Goal: Task Accomplishment & Management: Use online tool/utility

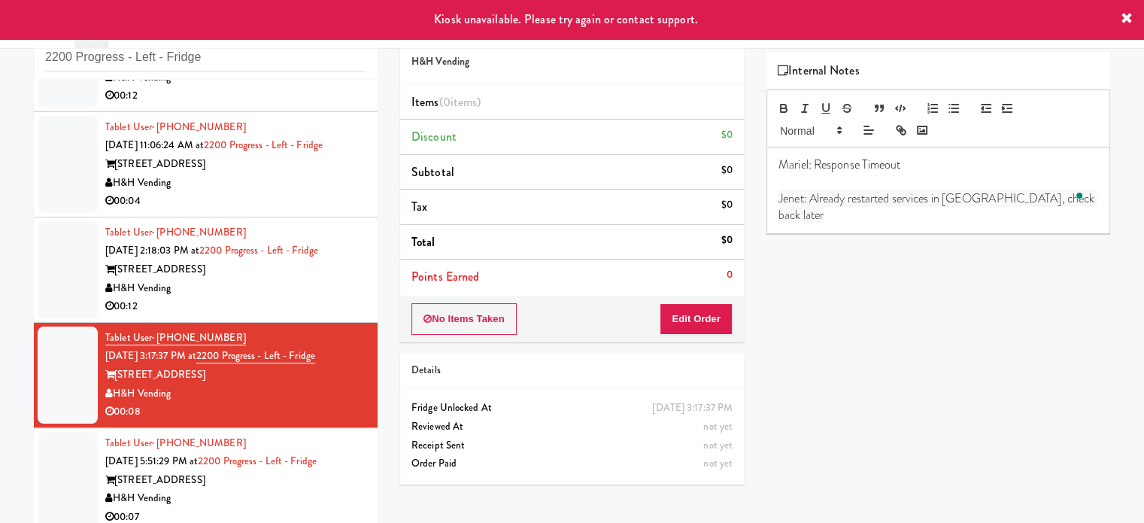
scroll to position [61, 0]
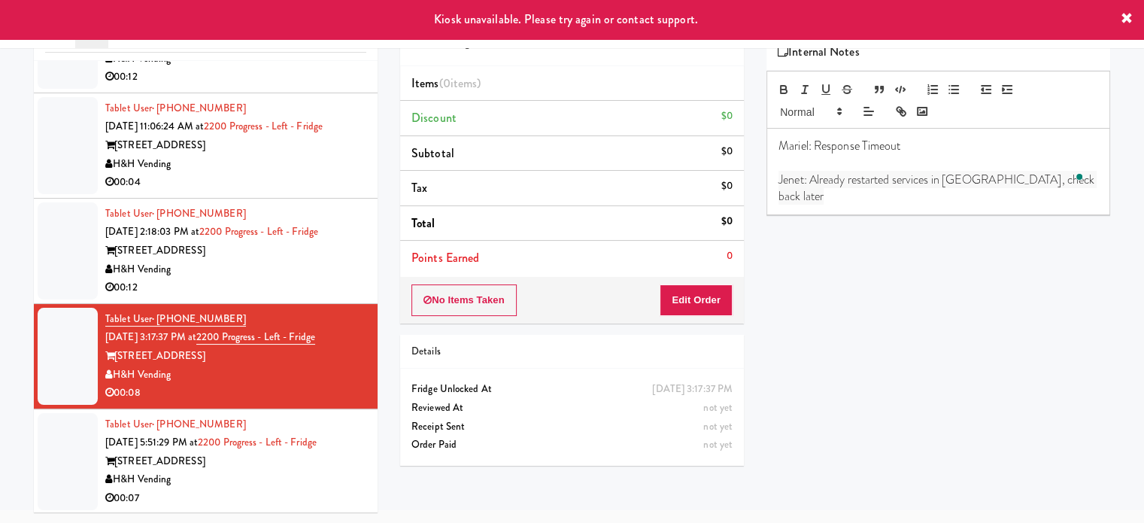
drag, startPoint x: 318, startPoint y: 491, endPoint x: 804, endPoint y: 197, distance: 568.1
click at [318, 490] on div "00:07" at bounding box center [235, 498] width 261 height 19
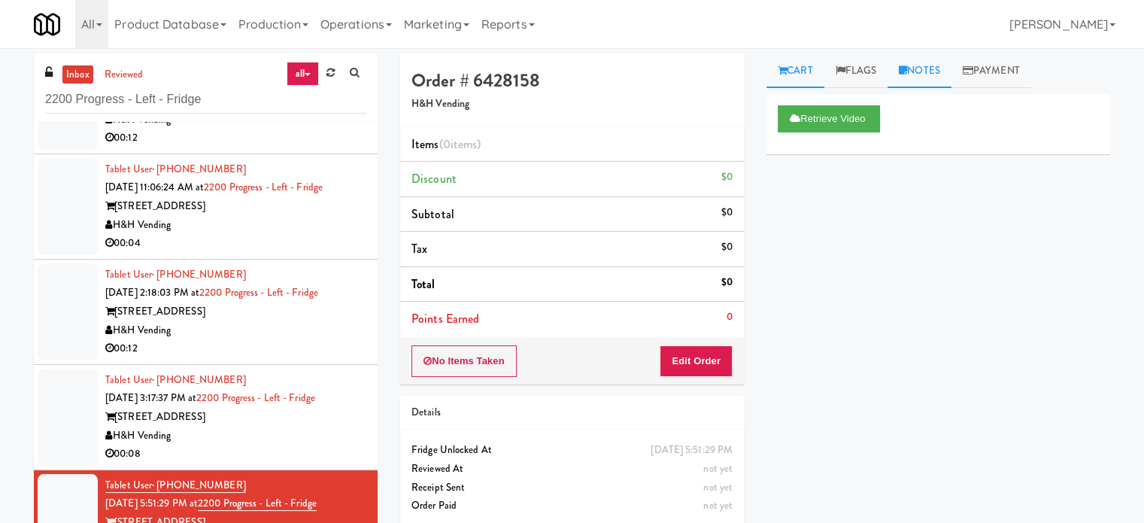
click at [925, 72] on link "Notes" at bounding box center [920, 71] width 64 height 34
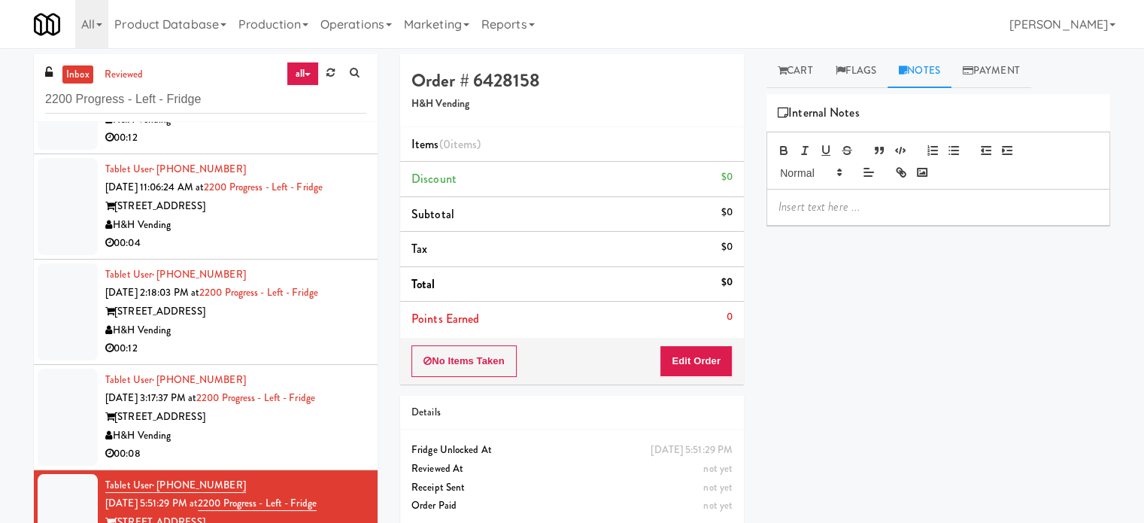
click at [868, 213] on p at bounding box center [939, 207] width 320 height 17
click at [339, 422] on div "[STREET_ADDRESS]" at bounding box center [235, 417] width 261 height 19
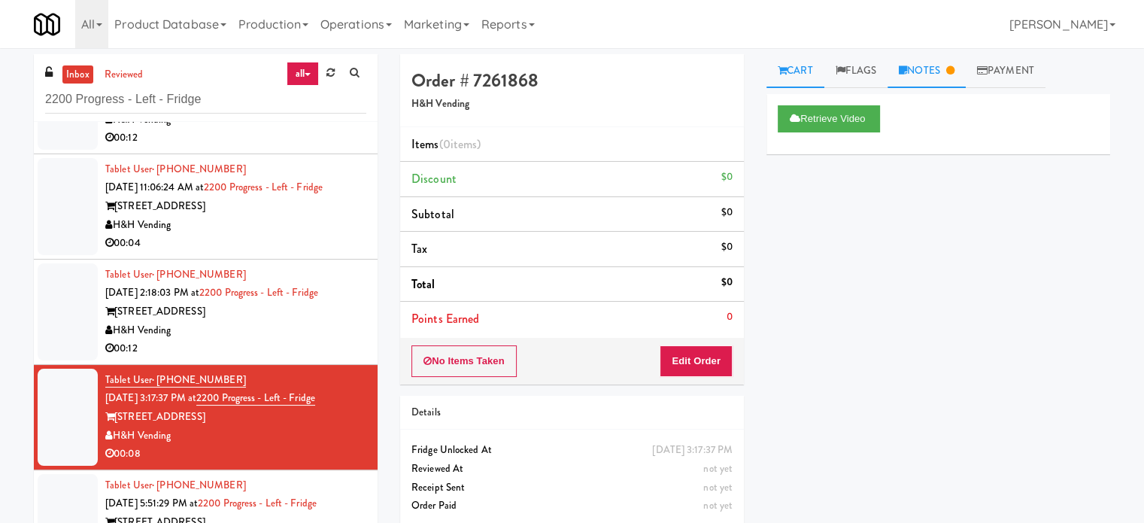
click at [955, 65] on icon at bounding box center [950, 70] width 8 height 10
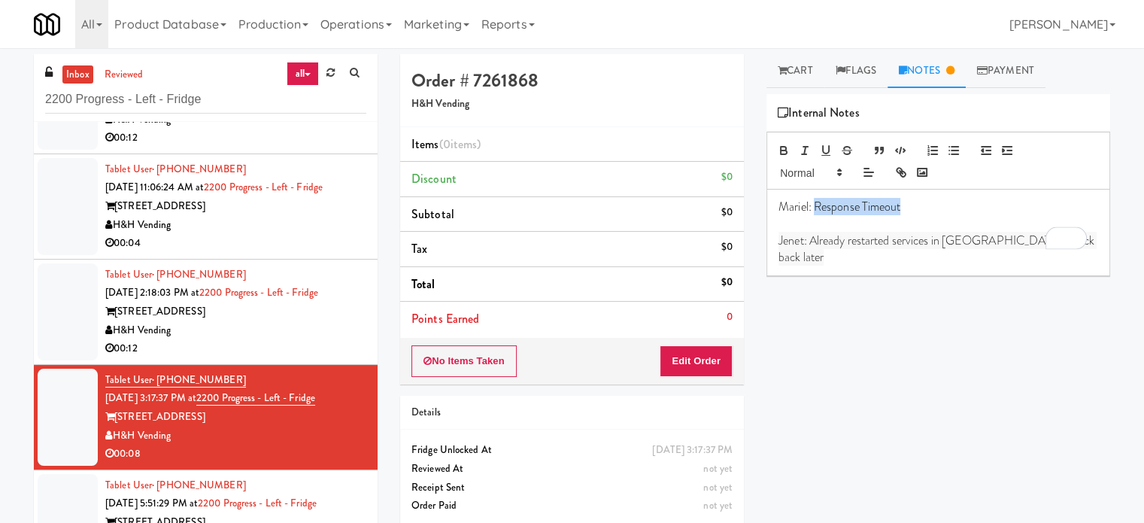
drag, startPoint x: 916, startPoint y: 204, endPoint x: 816, endPoint y: 213, distance: 99.7
click at [816, 213] on p "Mariel: Response Timeout" at bounding box center [939, 207] width 320 height 17
copy p "Response Timeout"
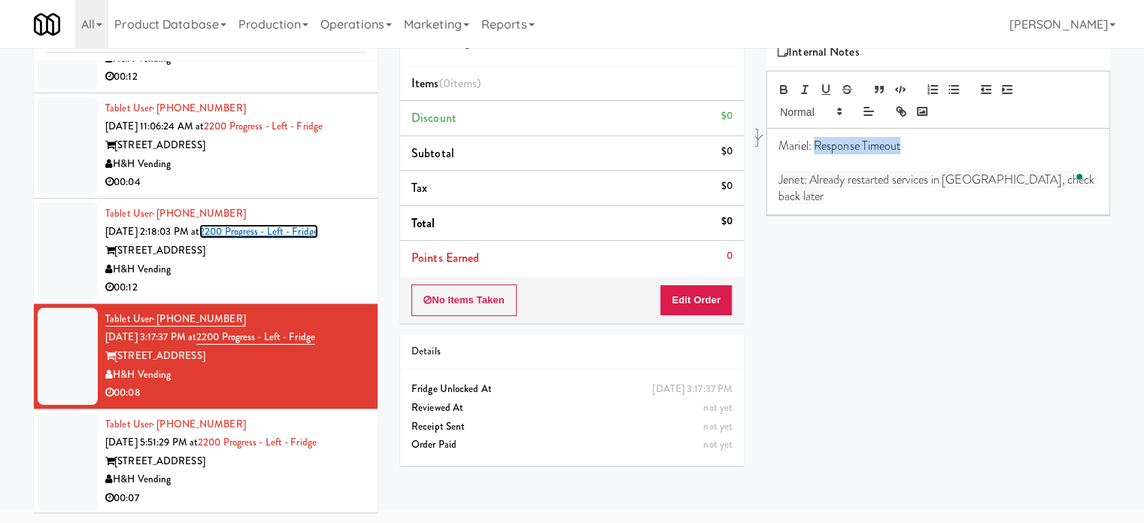
click at [288, 236] on link "2200 Progress - Left - Fridge" at bounding box center [258, 231] width 119 height 14
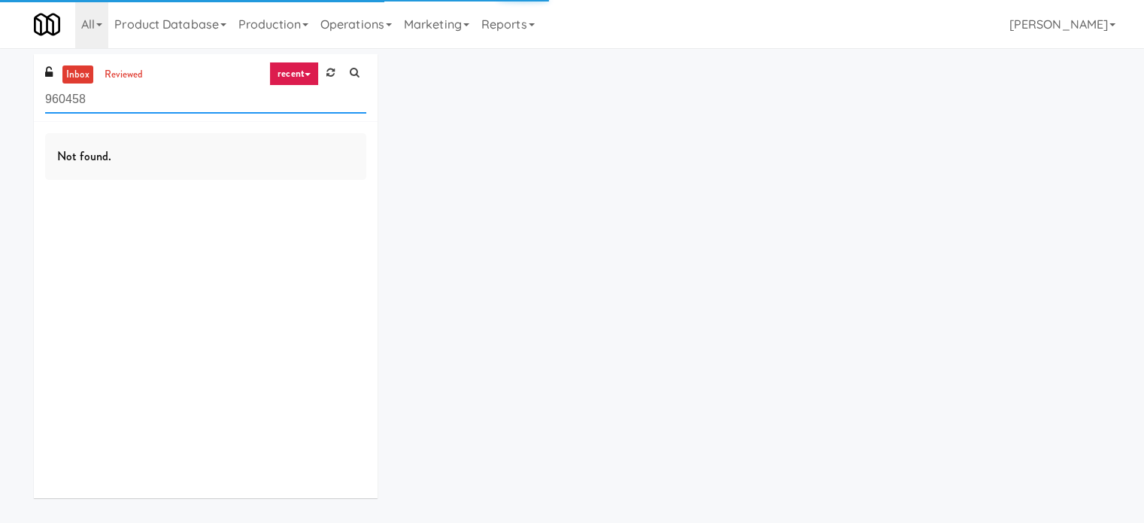
scroll to position [48, 0]
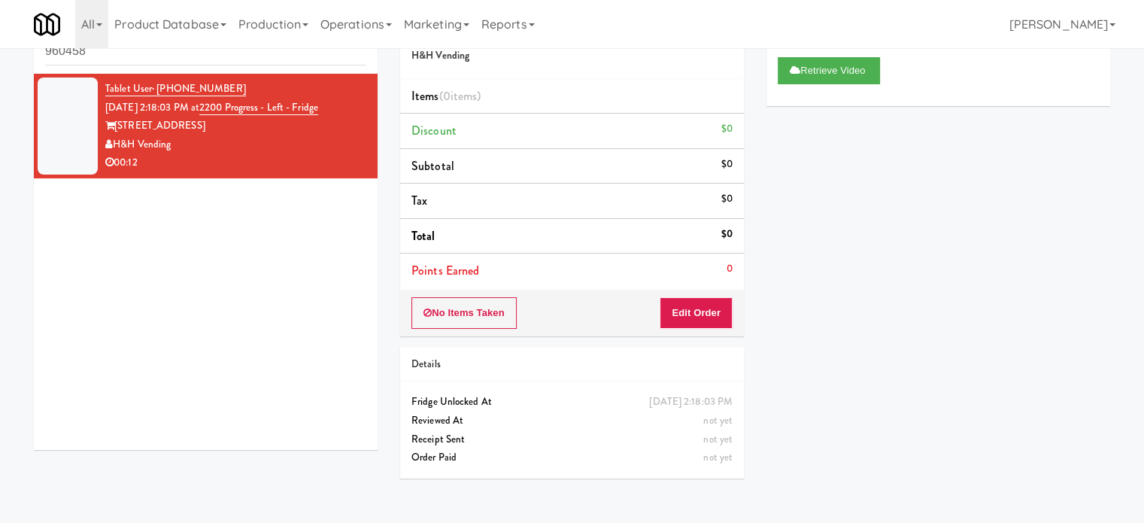
drag, startPoint x: 348, startPoint y: 108, endPoint x: 220, endPoint y: 106, distance: 128.7
click at [220, 106] on div "Tablet User · (847) 309-6714 [DATE] 2:18:03 PM at 2200 Progress - Left - Fridge…" at bounding box center [235, 126] width 261 height 93
copy span "2200 Progress - Left - Fridge"
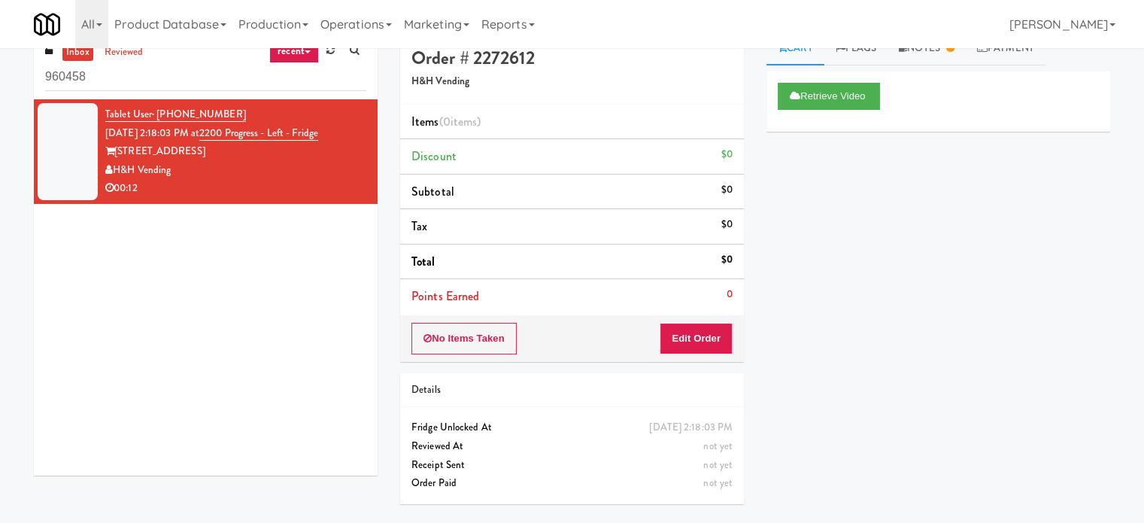
scroll to position [0, 0]
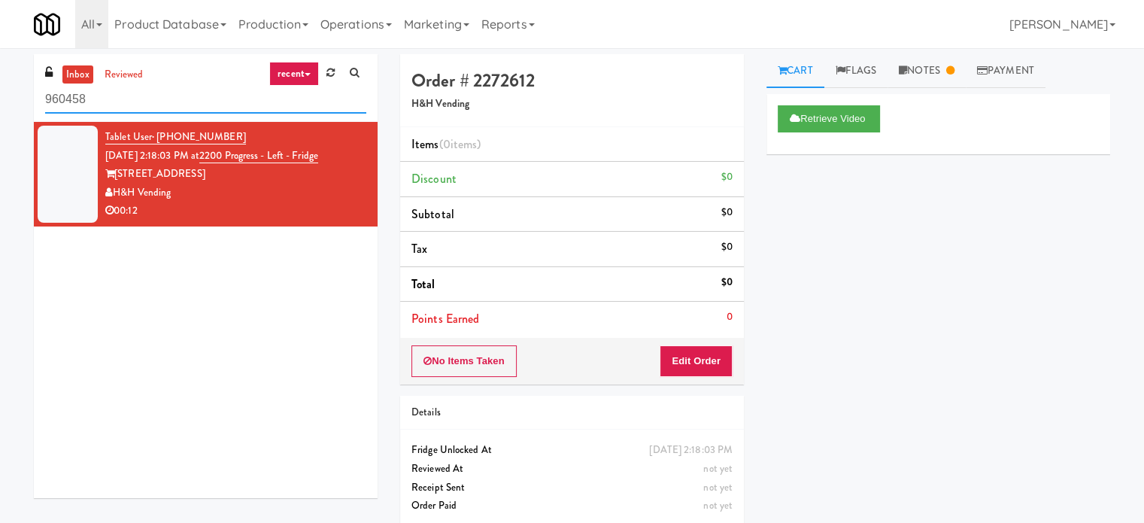
click at [176, 100] on input "960458" at bounding box center [205, 100] width 321 height 28
click at [177, 100] on input "960458" at bounding box center [205, 100] width 321 height 28
paste input "2200 Progress - Left - Fridge"
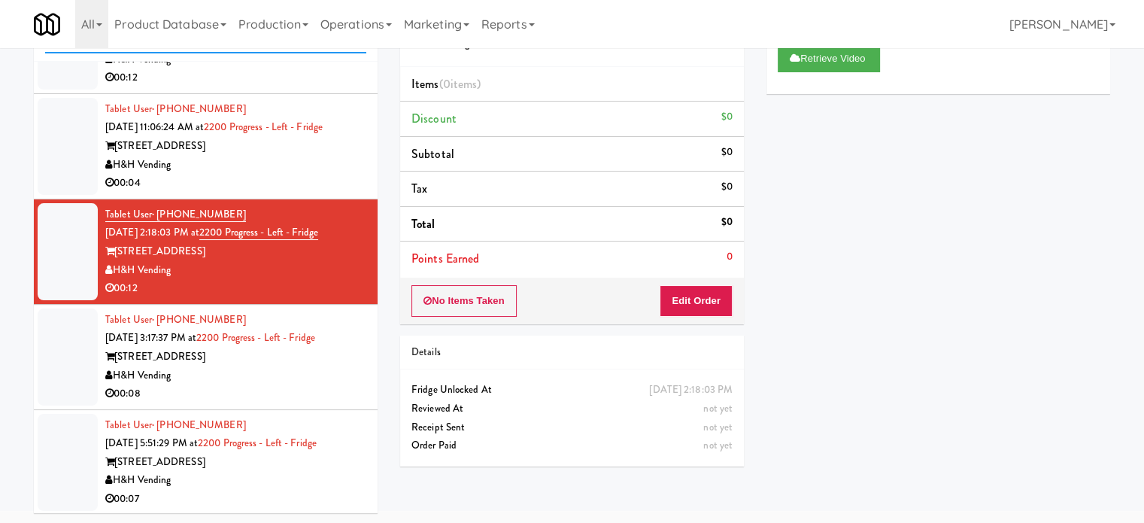
scroll to position [61, 0]
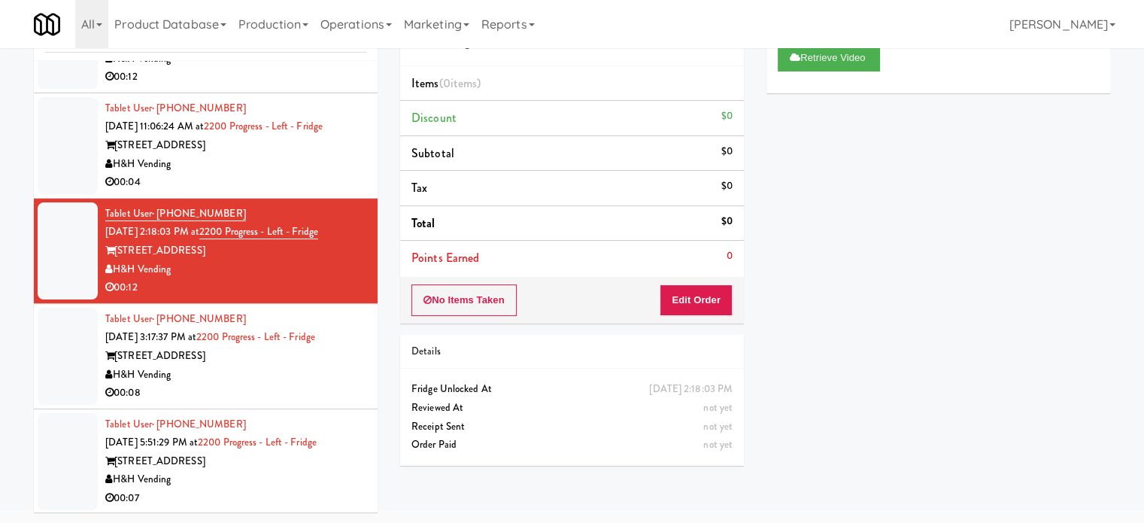
click at [304, 167] on div "H&H Vending" at bounding box center [235, 164] width 261 height 19
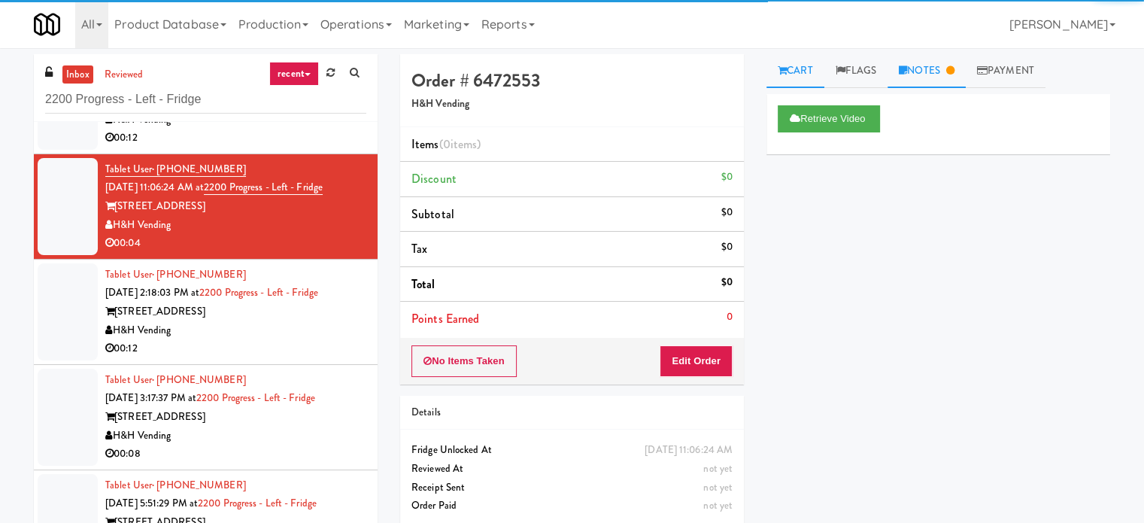
click at [943, 72] on link "Notes" at bounding box center [927, 71] width 78 height 34
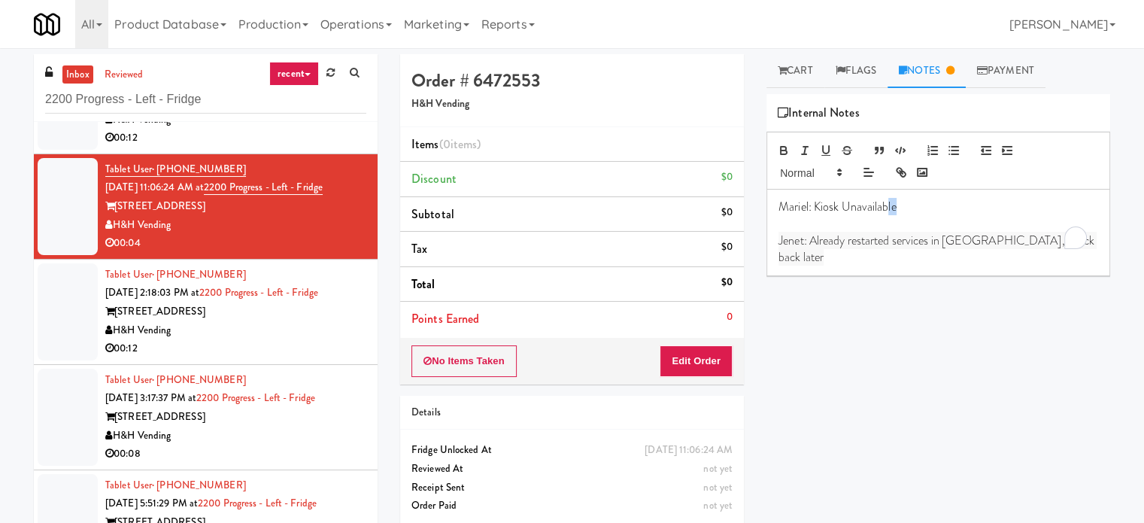
drag, startPoint x: 920, startPoint y: 211, endPoint x: 889, endPoint y: 210, distance: 31.6
click at [889, 210] on p "Mariel: Kiosk Unavailable" at bounding box center [939, 207] width 320 height 17
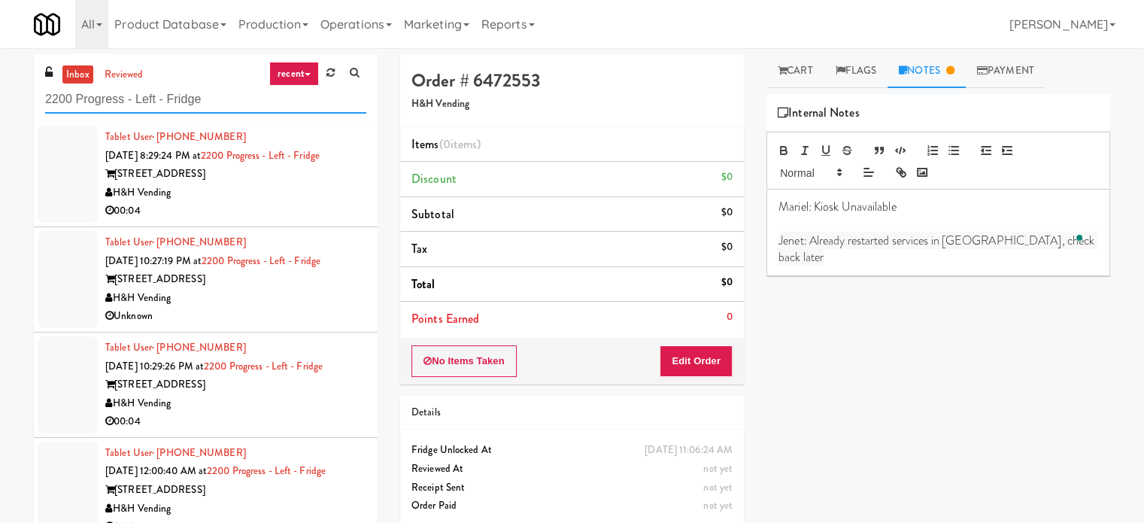
click at [187, 102] on input "2200 Progress - Left - Fridge" at bounding box center [205, 100] width 321 height 28
click at [187, 100] on input "2200 Progress - Left - Fridge" at bounding box center [205, 100] width 321 height 28
paste input "Avant HP - Cooler - Middle"
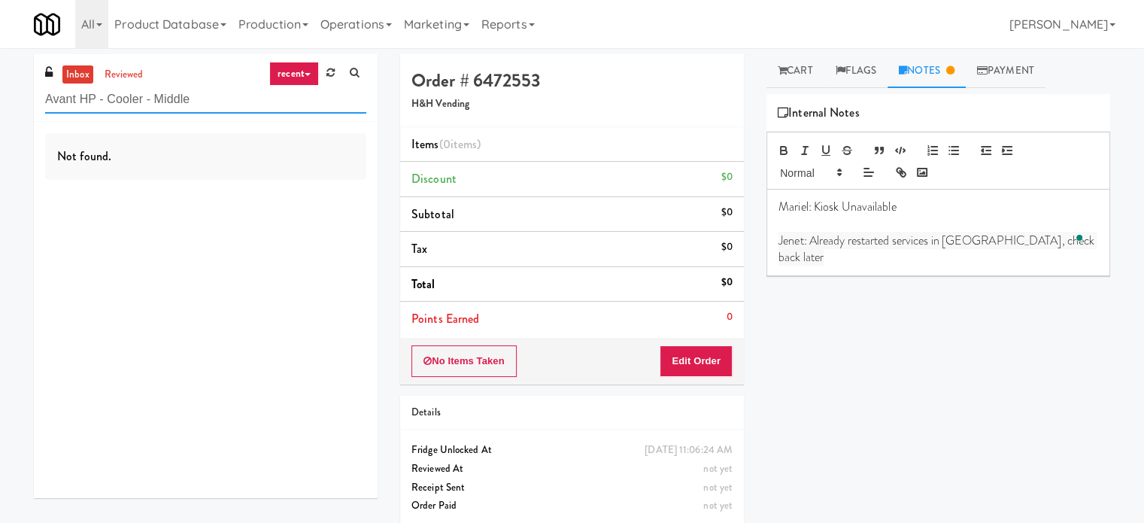
type input "Avant HP - Cooler - Middle"
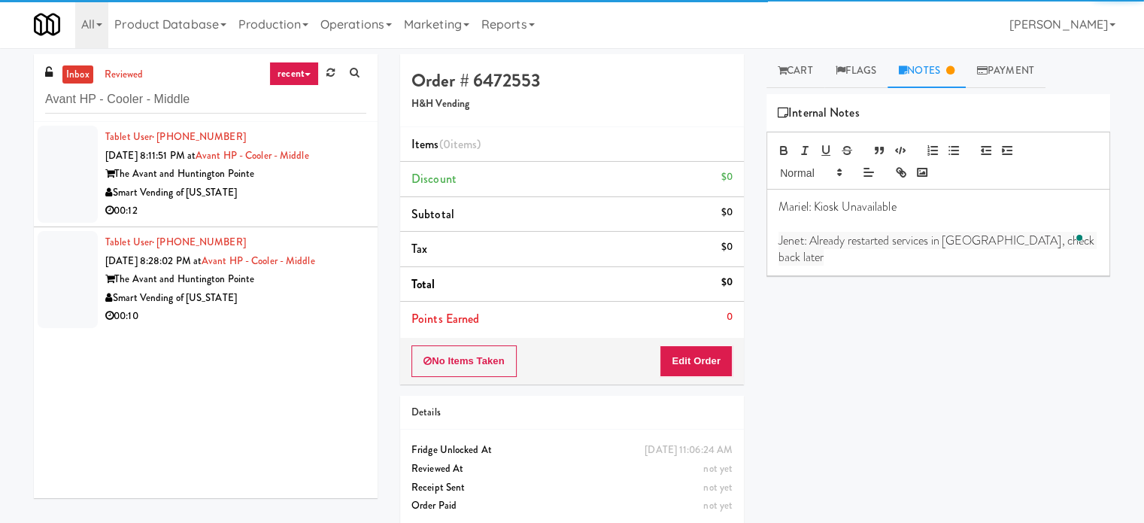
click at [305, 69] on link "recent" at bounding box center [294, 74] width 50 height 24
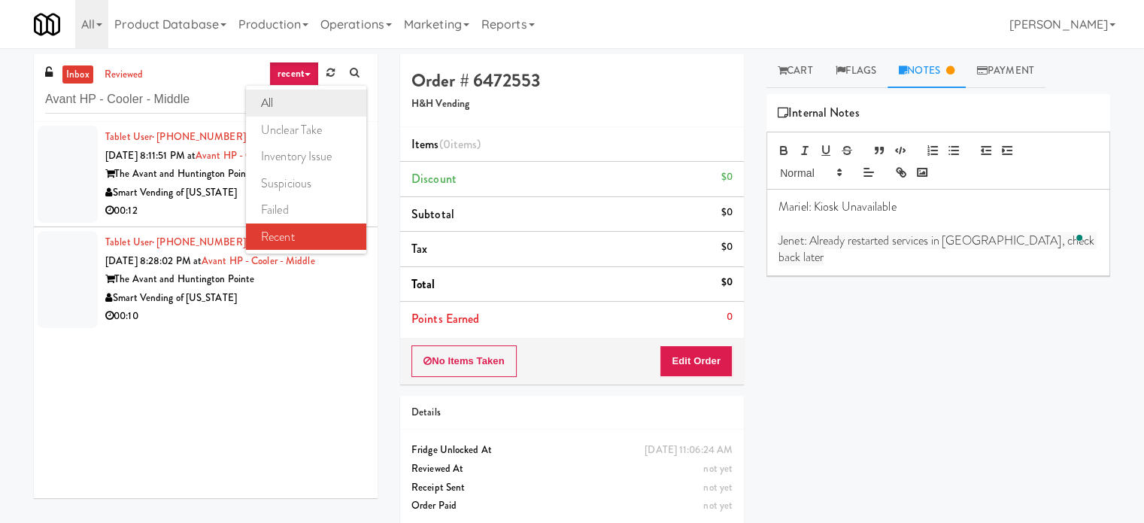
click at [286, 105] on link "all" at bounding box center [306, 103] width 120 height 27
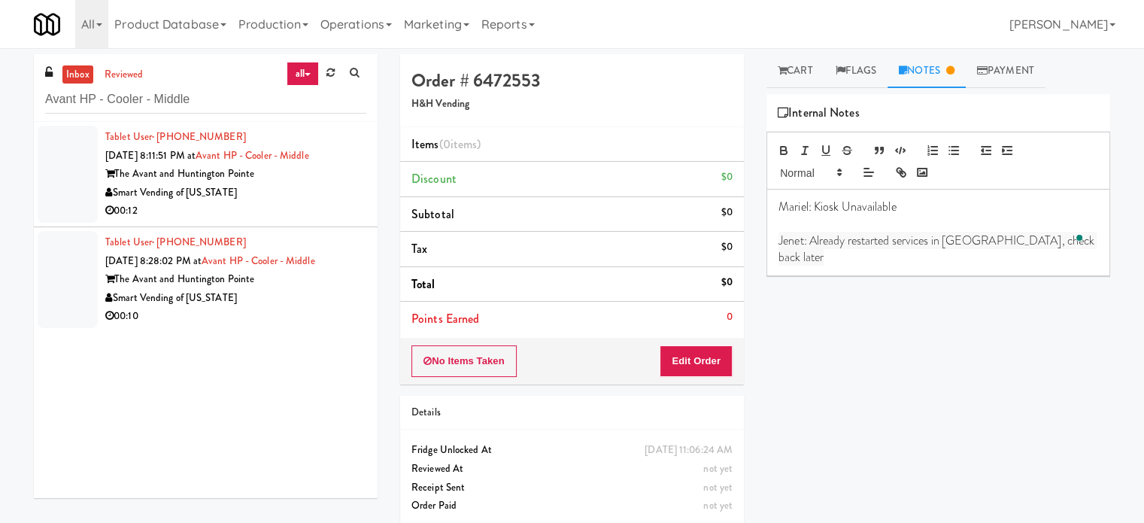
click at [274, 213] on div "00:12" at bounding box center [235, 211] width 261 height 19
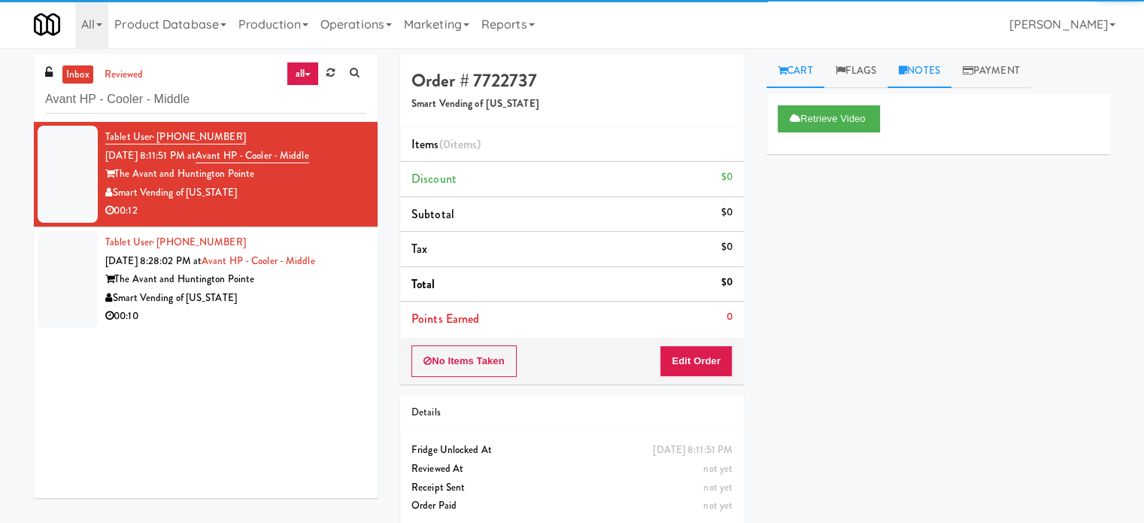
click at [930, 74] on link "Notes" at bounding box center [920, 71] width 64 height 34
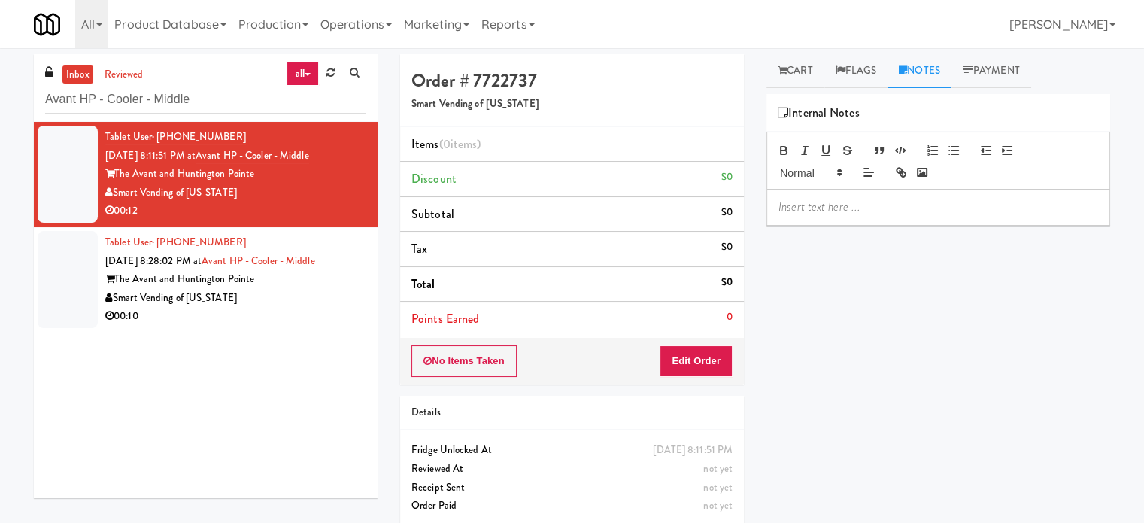
click at [313, 311] on div "00:10" at bounding box center [235, 316] width 261 height 19
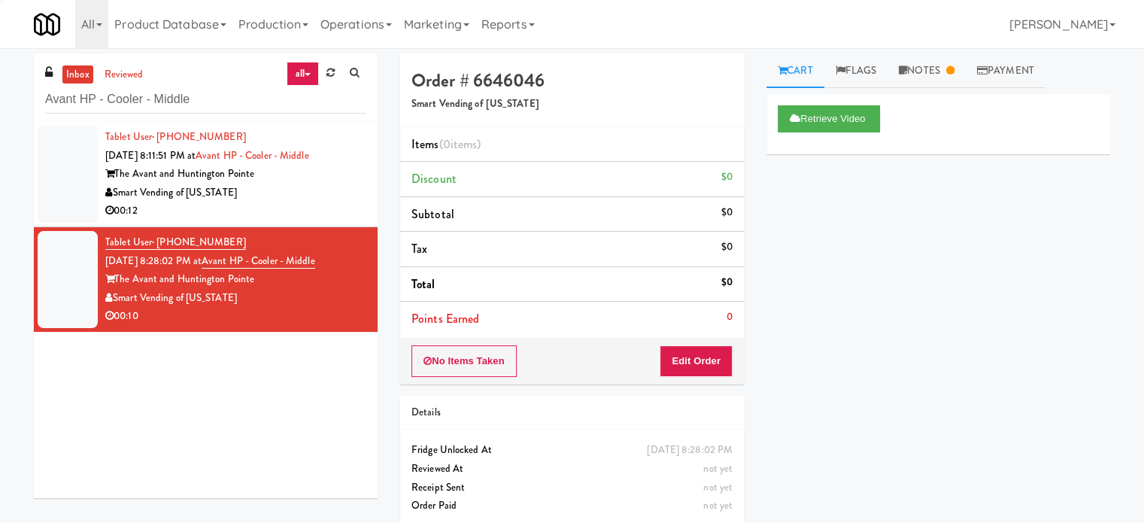
click at [322, 190] on div "Smart Vending of [US_STATE]" at bounding box center [235, 193] width 261 height 19
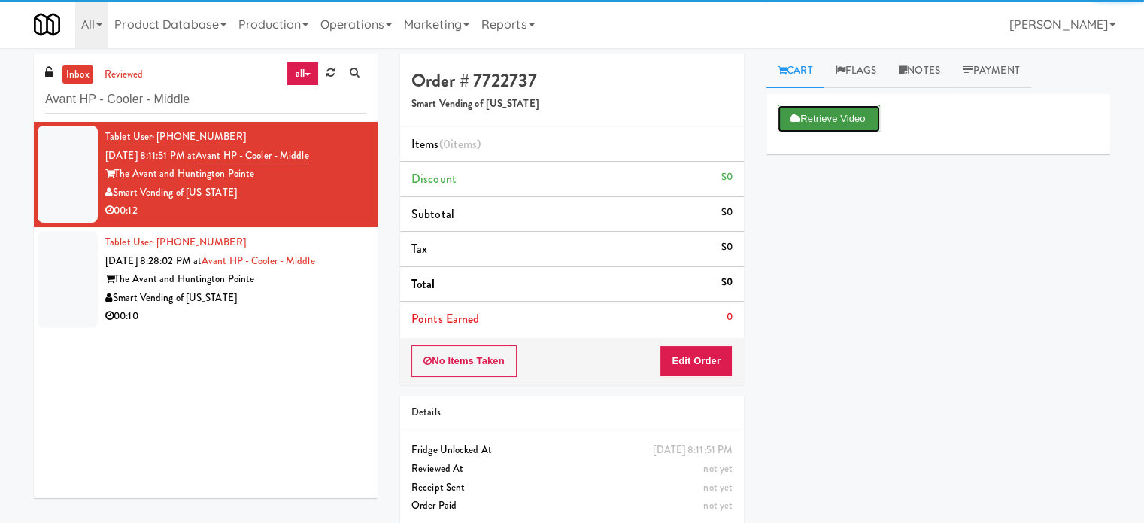
click at [819, 117] on button "Retrieve Video" at bounding box center [829, 118] width 102 height 27
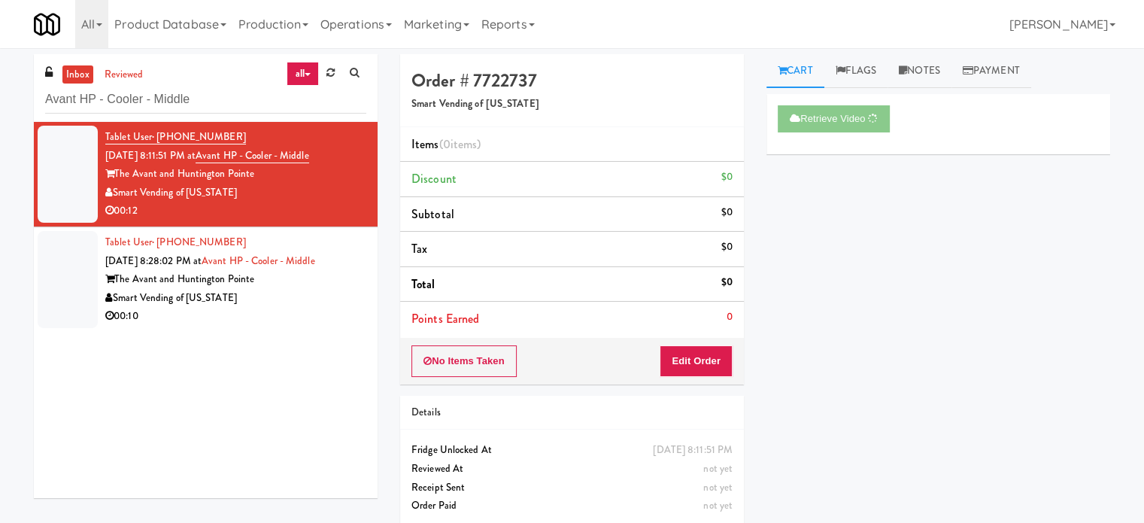
click at [301, 296] on div "Smart Vending of [US_STATE]" at bounding box center [235, 298] width 261 height 19
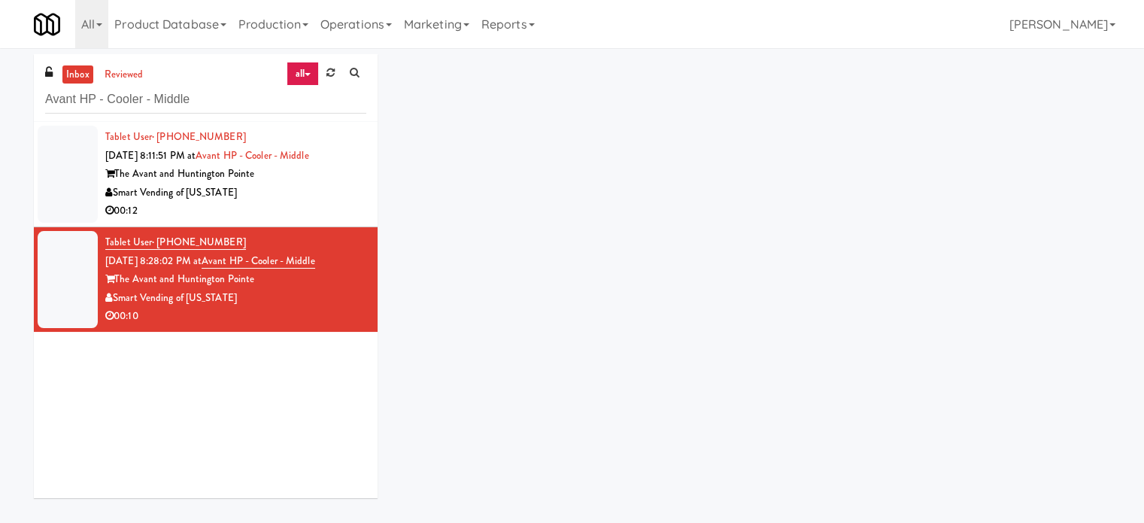
click at [324, 217] on div "00:12" at bounding box center [235, 211] width 261 height 19
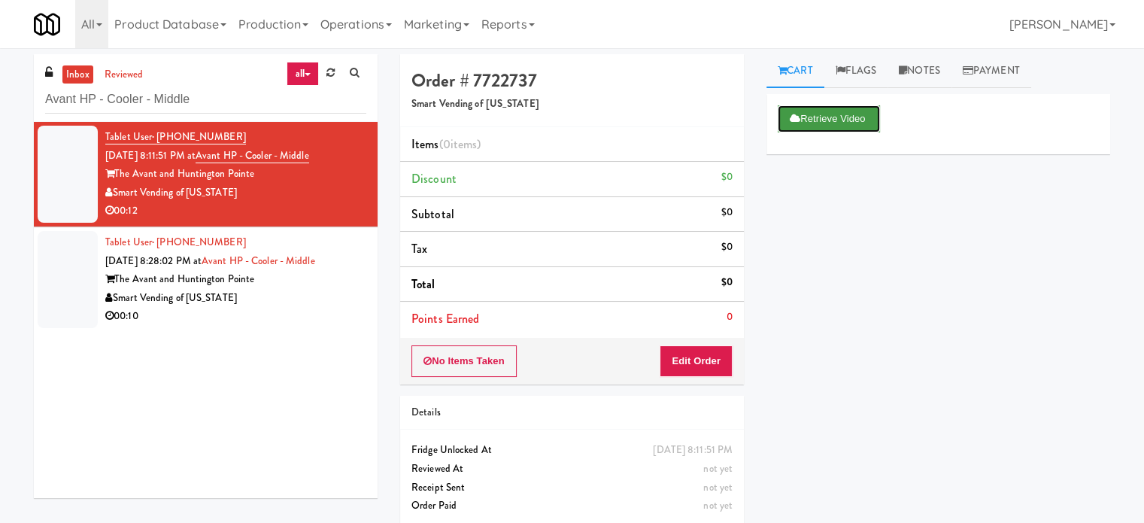
click at [816, 119] on button "Retrieve Video" at bounding box center [829, 118] width 102 height 27
